Goal: Find specific page/section: Find specific page/section

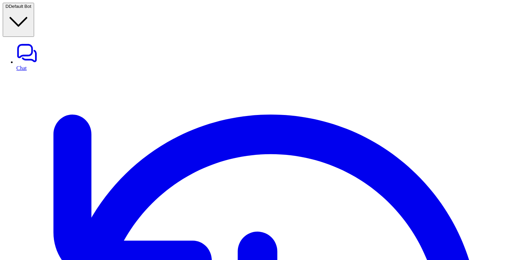
type textarea "**********"
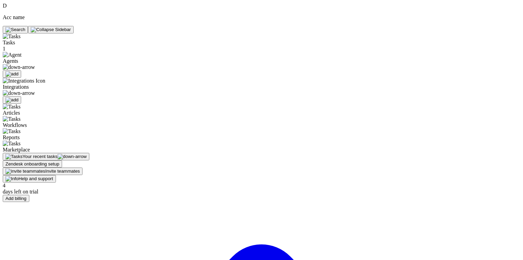
click at [40, 84] on span "Integrations" at bounding box center [48, 90] width 90 height 12
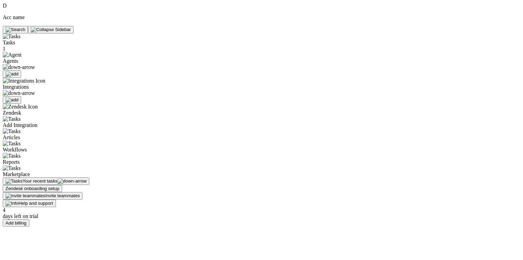
click at [33, 64] on img at bounding box center [19, 67] width 32 height 6
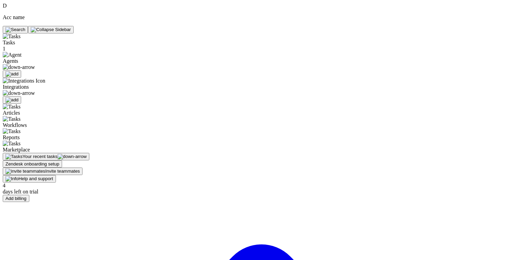
click at [48, 52] on div "Agents" at bounding box center [48, 61] width 90 height 18
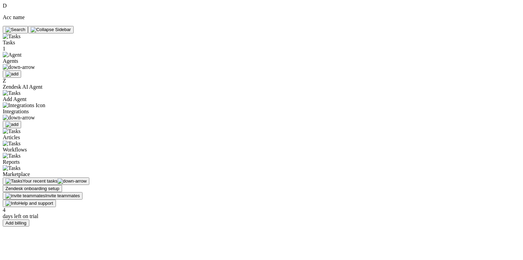
click at [40, 33] on div "Tasks" at bounding box center [48, 39] width 90 height 12
click at [40, 84] on span "Zendesk AI Agent" at bounding box center [23, 87] width 40 height 6
click at [38, 102] on div "Integrations" at bounding box center [48, 115] width 90 height 26
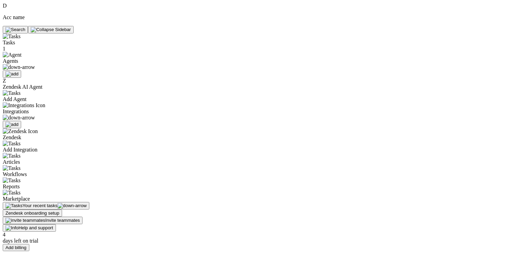
click at [21, 134] on span "Zendesk" at bounding box center [12, 137] width 18 height 6
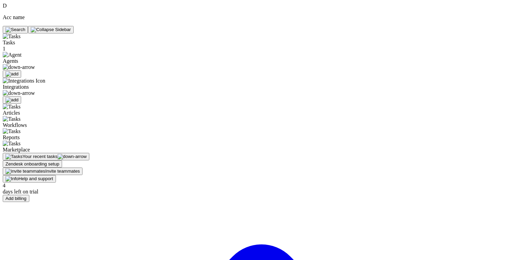
click at [45, 104] on div "Articles" at bounding box center [48, 110] width 90 height 12
click at [43, 116] on div "Workflows" at bounding box center [48, 122] width 90 height 12
click at [43, 128] on div "Reports" at bounding box center [48, 134] width 90 height 12
click at [45, 141] on div "Marketplace" at bounding box center [48, 147] width 90 height 12
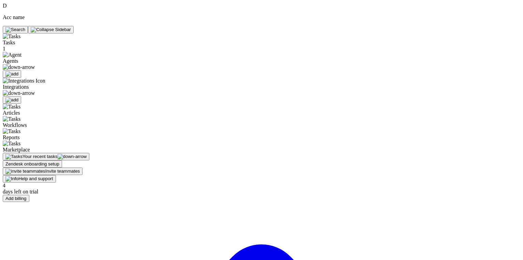
drag, startPoint x: 107, startPoint y: 34, endPoint x: 100, endPoint y: 34, distance: 7.5
